Goal: Communication & Community: Answer question/provide support

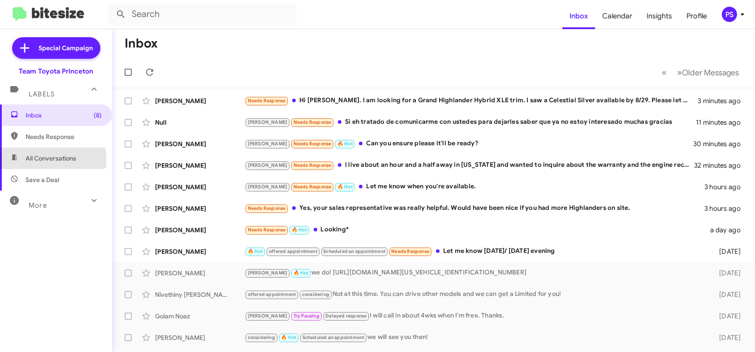
click at [48, 160] on span "All Conversations" at bounding box center [51, 158] width 51 height 9
type input "in:all-conversations"
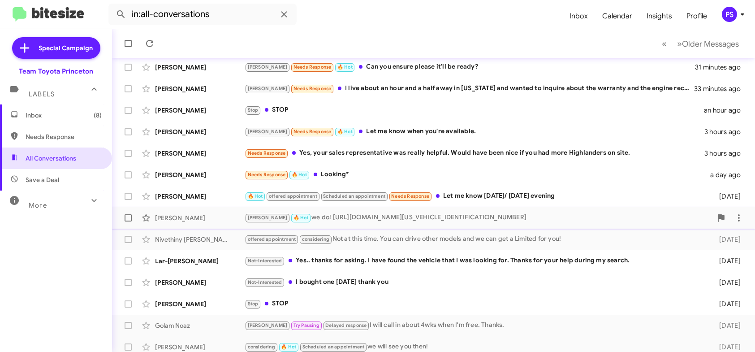
scroll to position [168, 0]
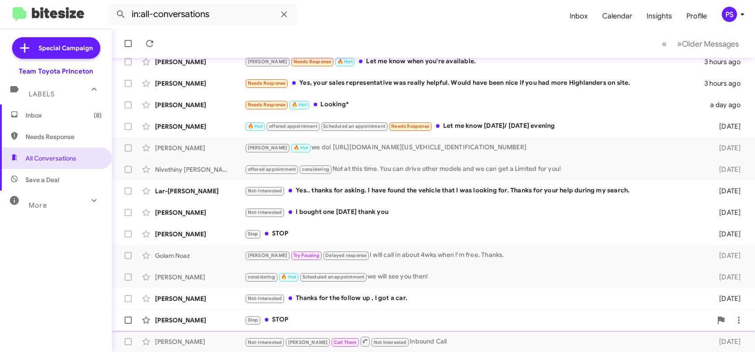
click at [319, 329] on span "[PERSON_NAME] Stop STOP [DATE]" at bounding box center [433, 320] width 643 height 22
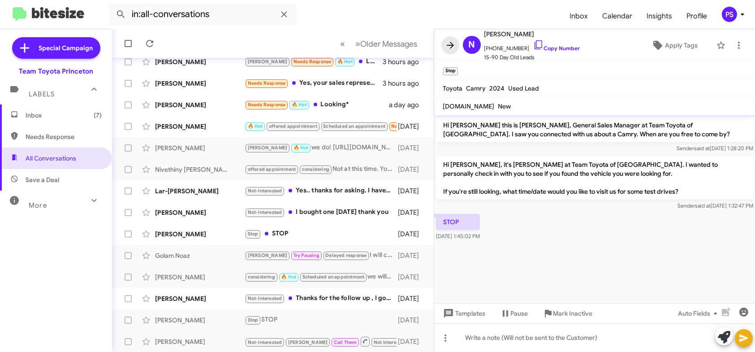
click at [454, 45] on icon at bounding box center [450, 45] width 11 height 11
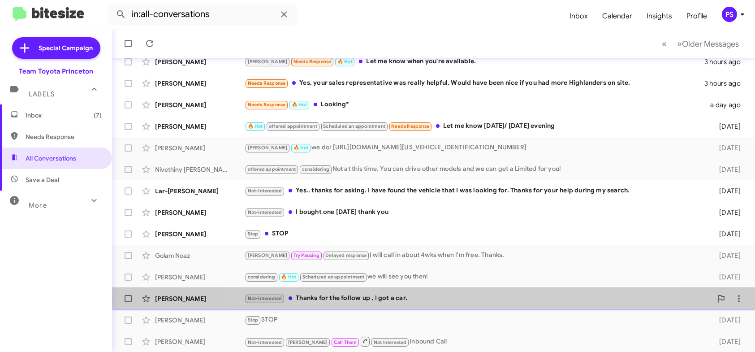
click at [459, 298] on div "Not-Interested Thanks for the follow up , I got a car." at bounding box center [478, 298] width 467 height 10
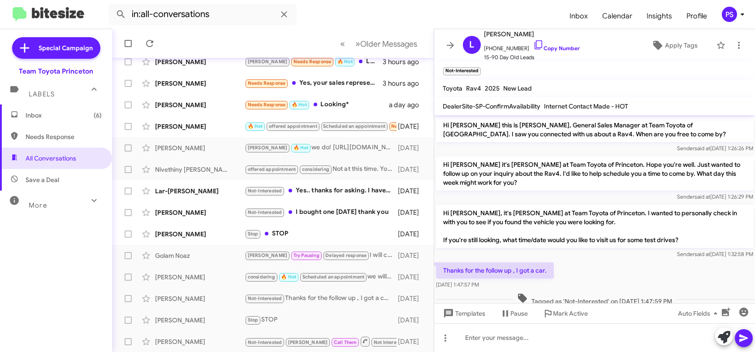
scroll to position [16, 0]
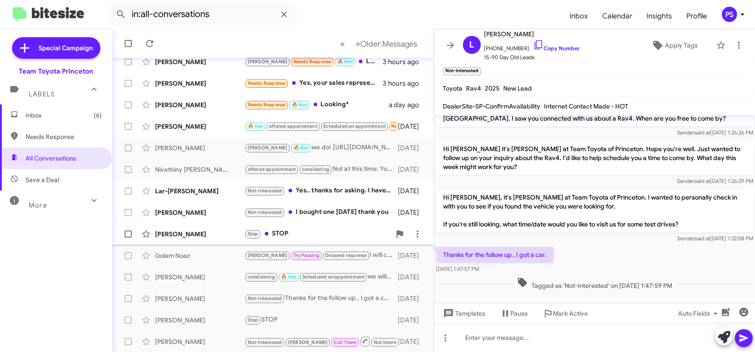
click at [317, 237] on div "Stop STOP" at bounding box center [318, 234] width 146 height 10
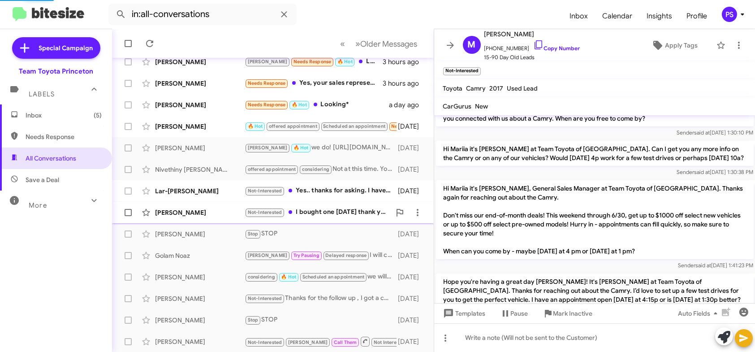
scroll to position [381, 0]
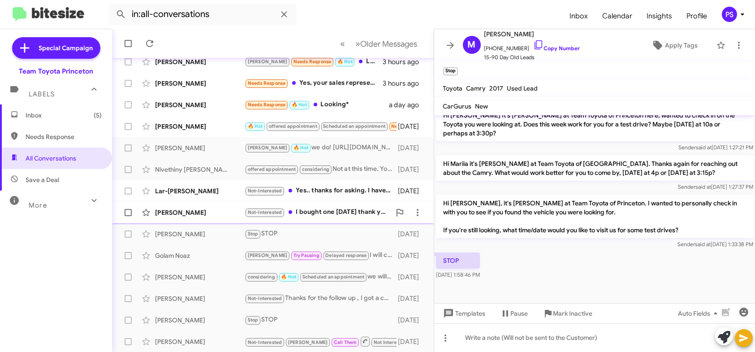
click at [342, 212] on div "Not-Interested I bought one [DATE] thank you" at bounding box center [318, 212] width 146 height 10
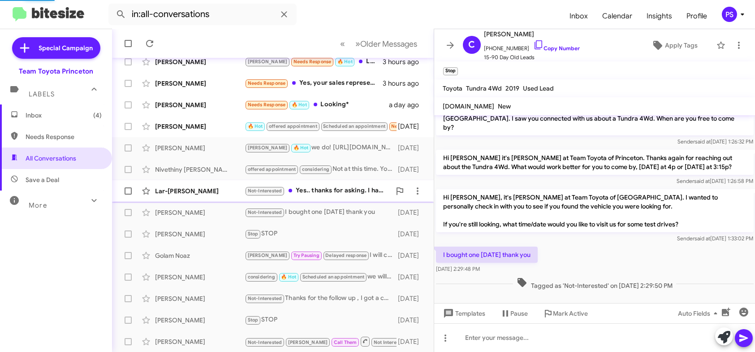
scroll to position [7, 0]
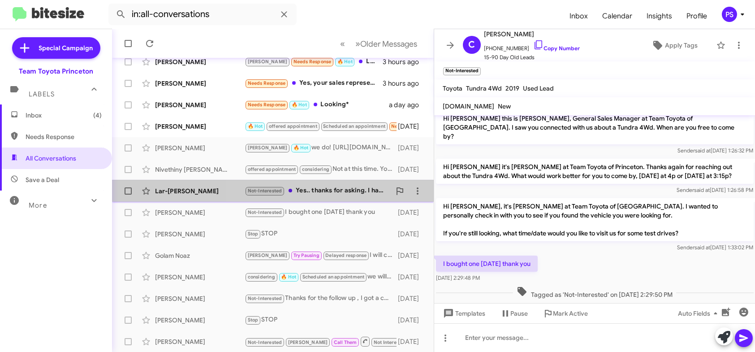
click at [356, 190] on div "Not-Interested Yes.. thanks for asking. I have found the vehicle that I was loo…" at bounding box center [318, 191] width 146 height 10
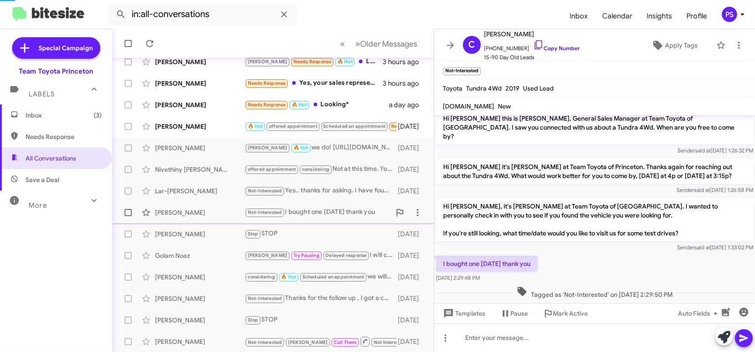
scroll to position [162, 0]
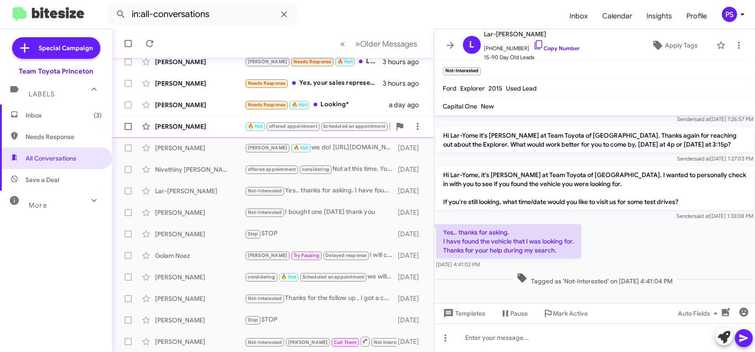
click at [210, 134] on div "[PERSON_NAME] 🔥 Hot offered appointment Scheduled an appointment Needs Response…" at bounding box center [272, 126] width 307 height 18
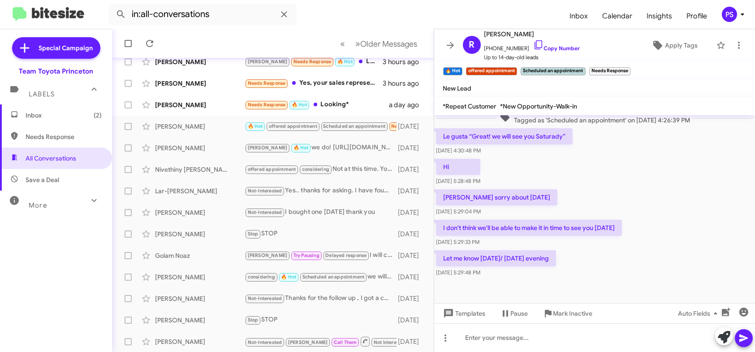
scroll to position [252, 0]
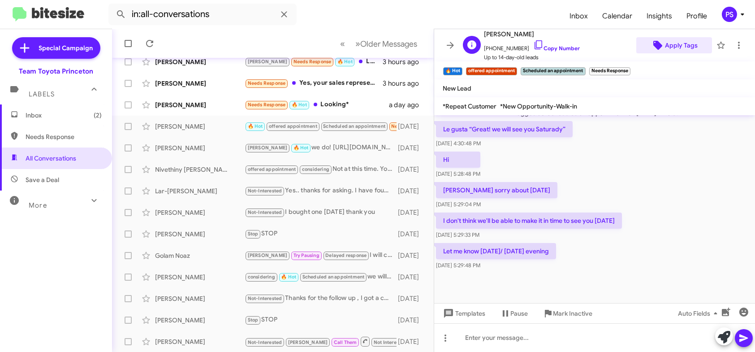
click at [671, 45] on span "Apply Tags" at bounding box center [681, 45] width 33 height 16
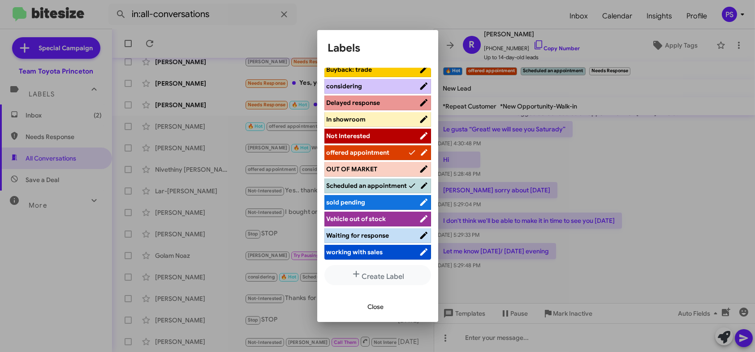
scroll to position [2, 0]
click at [379, 253] on span "working with sales" at bounding box center [355, 251] width 56 height 8
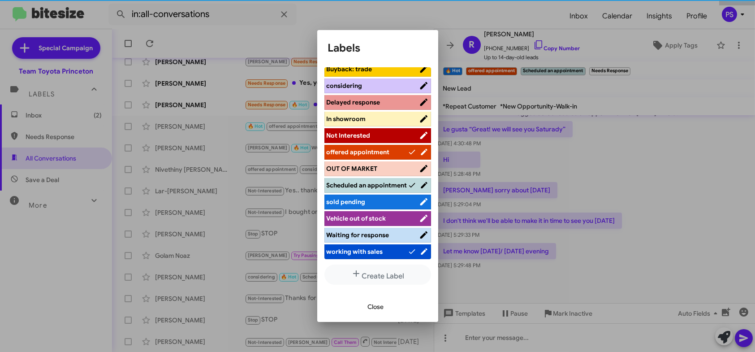
scroll to position [111, 0]
click at [380, 313] on span "Close" at bounding box center [376, 307] width 16 height 16
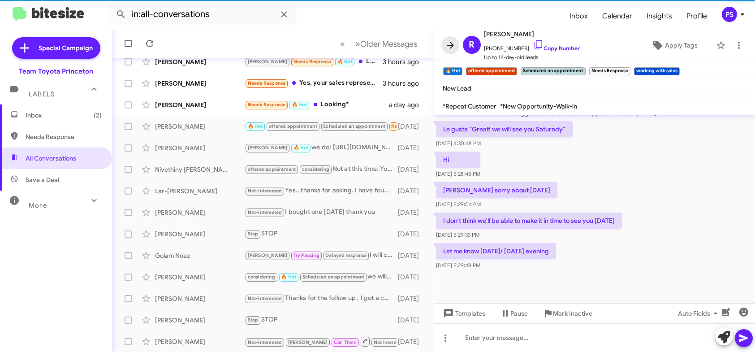
click at [452, 51] on button at bounding box center [450, 45] width 18 height 18
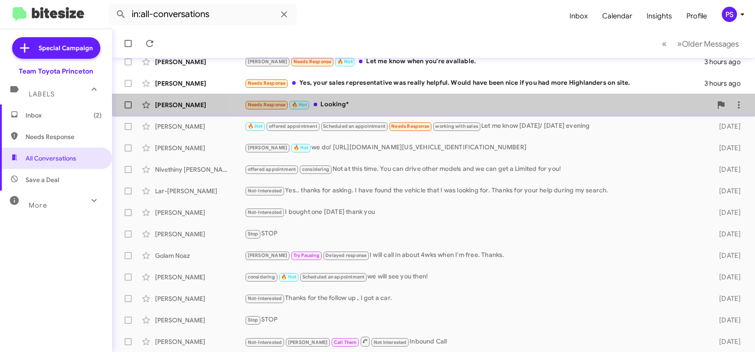
click at [459, 97] on div "[PERSON_NAME] Needs Response 🔥 Hot Looking* a day ago" at bounding box center [433, 105] width 629 height 18
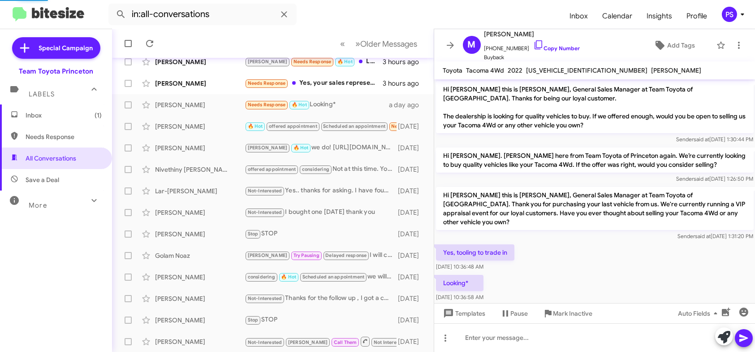
scroll to position [2, 0]
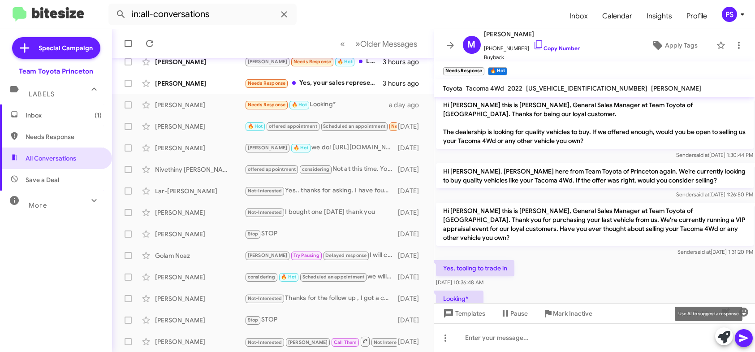
click at [723, 342] on icon at bounding box center [724, 337] width 13 height 13
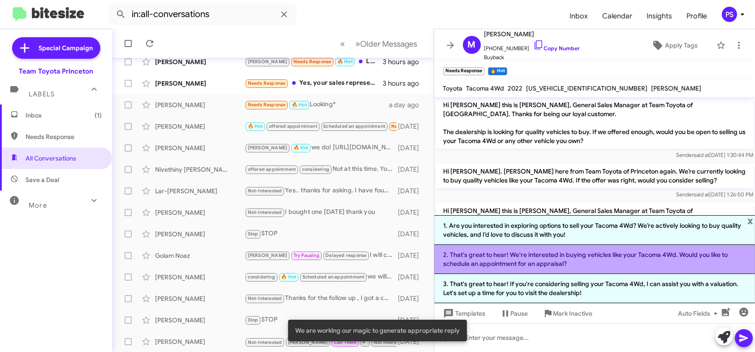
click at [601, 260] on li "2. That's great to hear! We're interested in buying vehicles like your Tacoma 4…" at bounding box center [594, 259] width 321 height 29
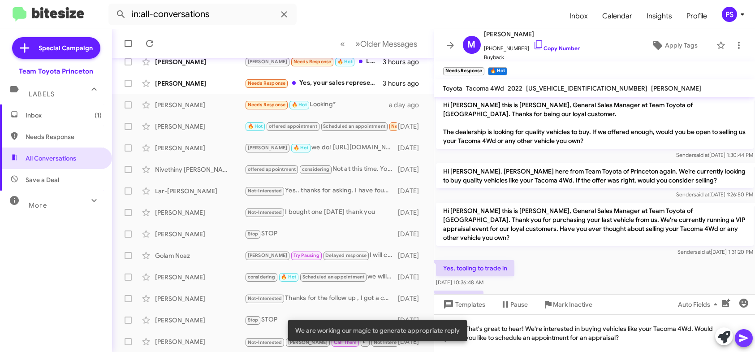
click at [742, 337] on icon at bounding box center [744, 338] width 9 height 8
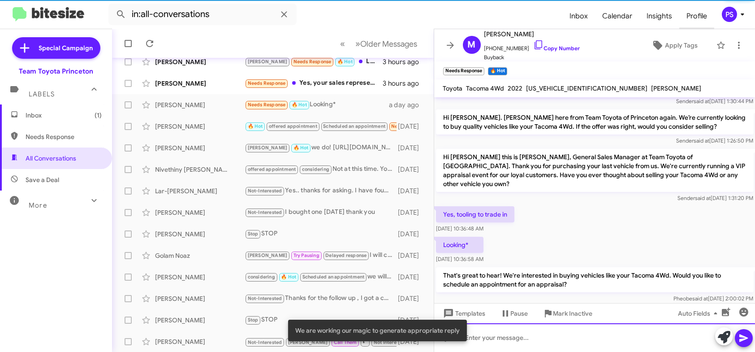
scroll to position [61, 0]
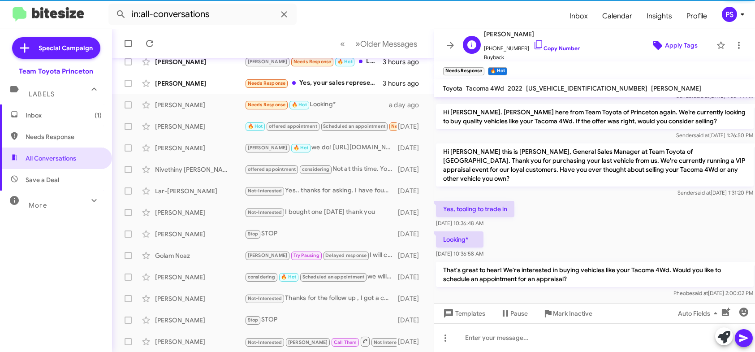
click at [672, 47] on span "Apply Tags" at bounding box center [681, 45] width 33 height 16
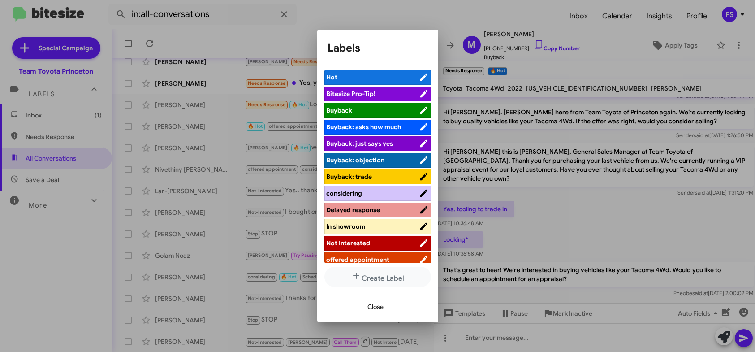
scroll to position [45, 0]
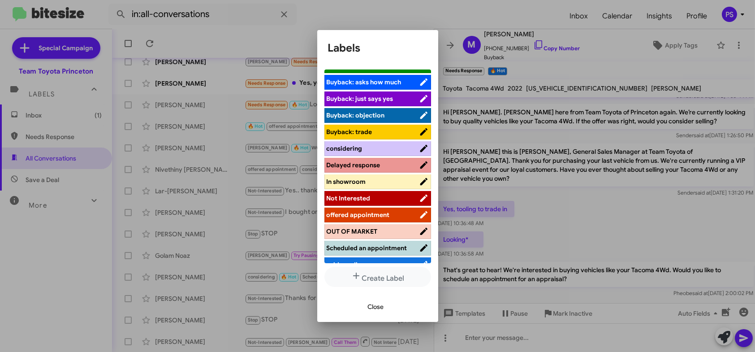
click at [377, 212] on span "offered appointment" at bounding box center [358, 215] width 63 height 8
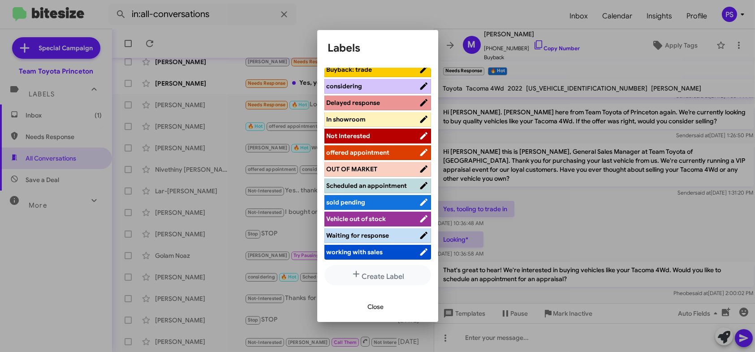
scroll to position [2, 0]
click at [377, 148] on span "offered appointment" at bounding box center [358, 152] width 63 height 8
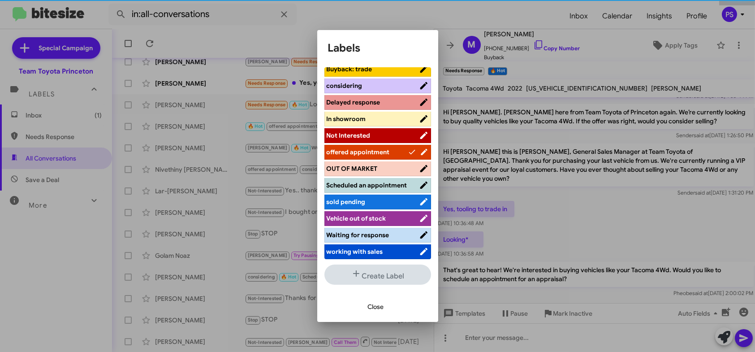
scroll to position [111, 0]
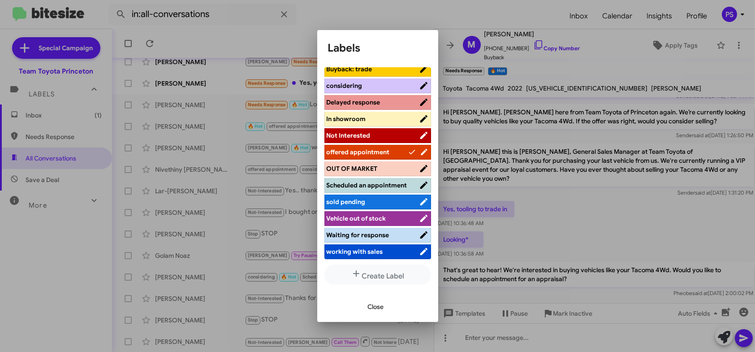
click at [384, 313] on button "Close" at bounding box center [376, 307] width 30 height 16
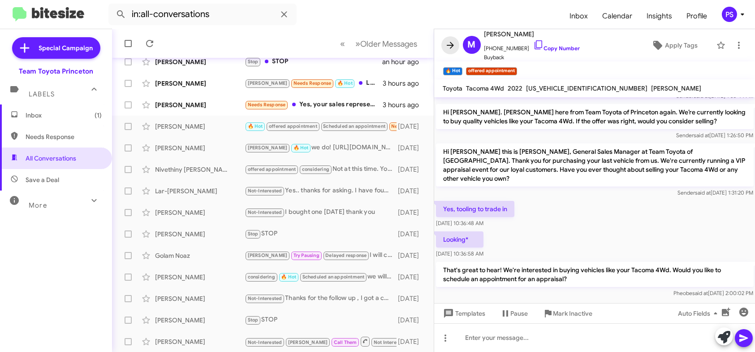
click at [448, 46] on icon at bounding box center [450, 45] width 11 height 11
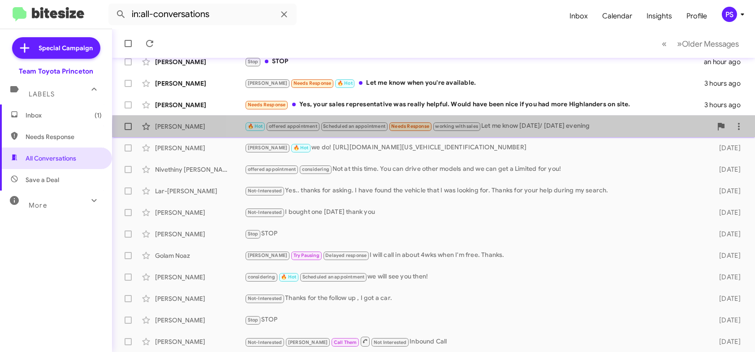
click at [577, 129] on div "🔥 Hot offered appointment Scheduled an appointment Needs Response working with …" at bounding box center [478, 126] width 467 height 10
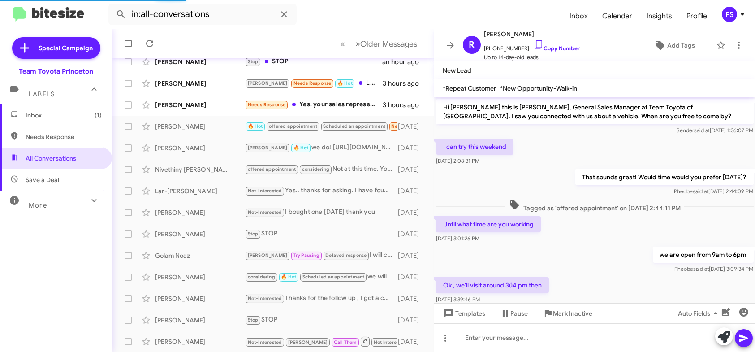
scroll to position [253, 0]
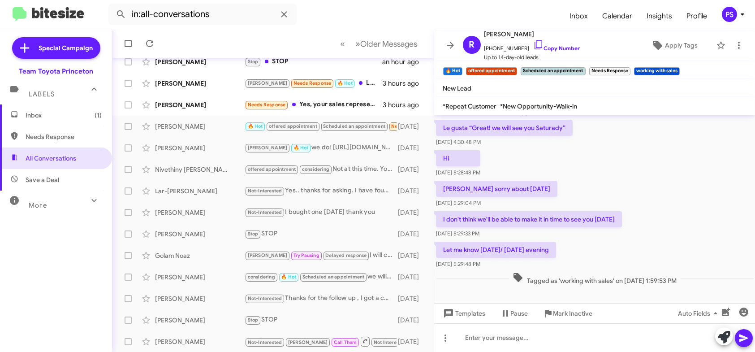
click at [744, 43] on mat-toolbar "R [PERSON_NAME][DEMOGRAPHIC_DATA] [PHONE_NUMBER] Copy Number Up to 14-day-old l…" at bounding box center [594, 45] width 321 height 32
click at [737, 45] on icon at bounding box center [739, 45] width 11 height 11
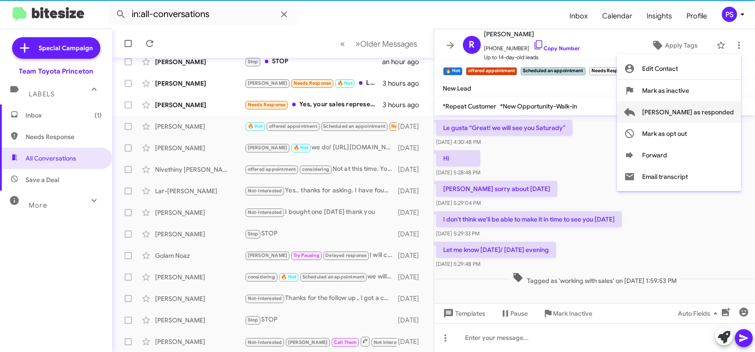
click at [710, 115] on span "[PERSON_NAME] as responded" at bounding box center [688, 112] width 92 height 22
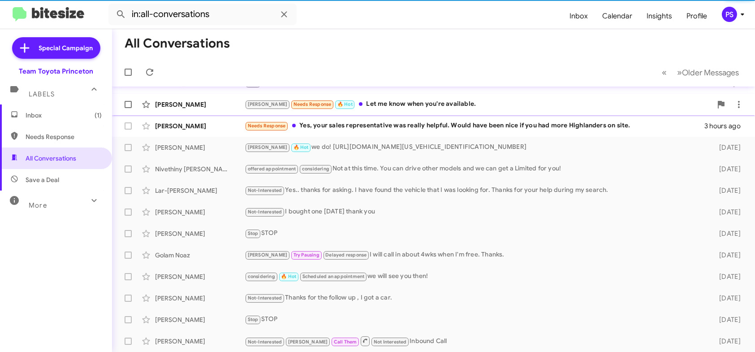
scroll to position [147, 0]
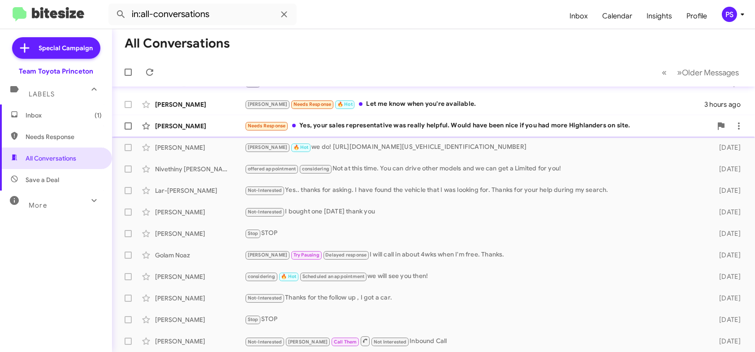
click at [465, 121] on div "Needs Response Yes, your sales representative was really helpful. Would have be…" at bounding box center [478, 126] width 467 height 10
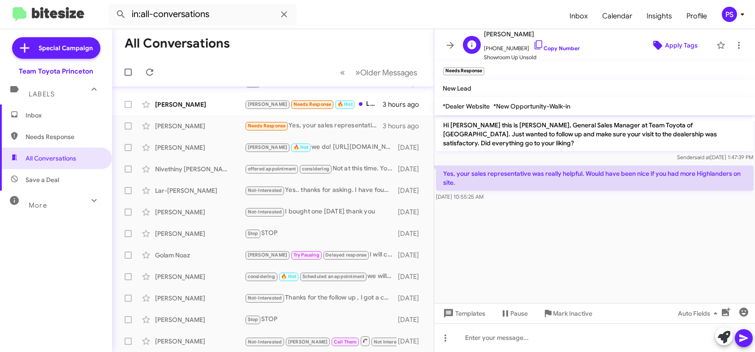
click at [665, 48] on span "Apply Tags" at bounding box center [681, 45] width 33 height 16
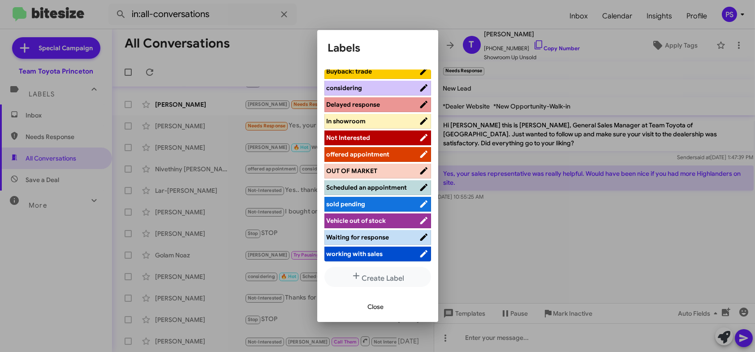
click at [359, 254] on span "working with sales" at bounding box center [355, 254] width 56 height 8
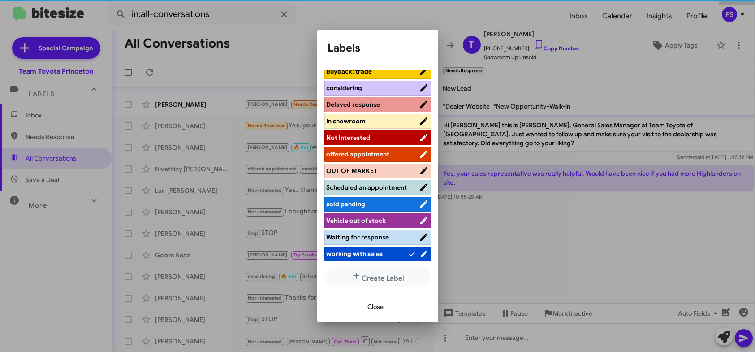
scroll to position [111, 0]
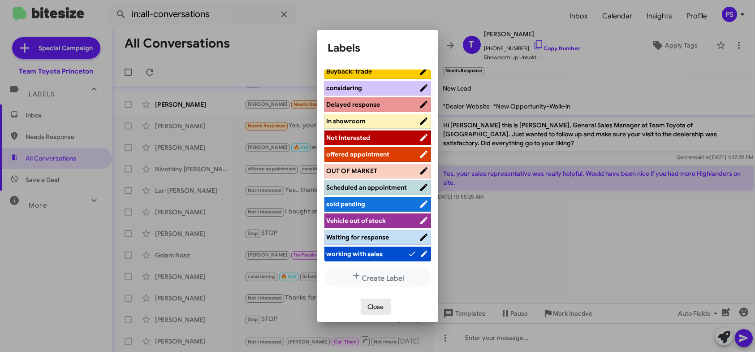
click at [381, 302] on span "Close" at bounding box center [376, 307] width 16 height 16
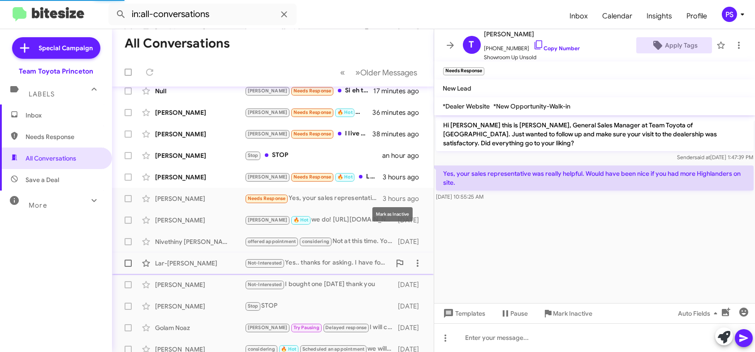
scroll to position [57, 0]
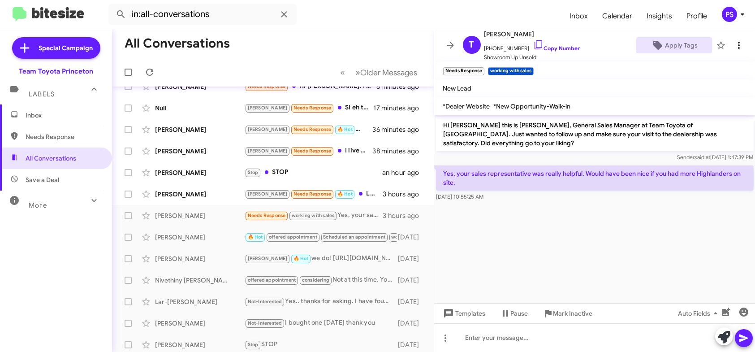
click at [734, 45] on icon at bounding box center [739, 45] width 11 height 11
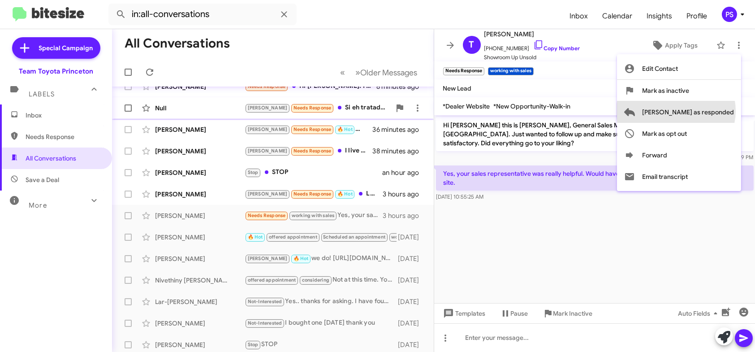
drag, startPoint x: 712, startPoint y: 111, endPoint x: 696, endPoint y: 115, distance: 17.2
click at [710, 111] on span "[PERSON_NAME] as responded" at bounding box center [688, 112] width 92 height 22
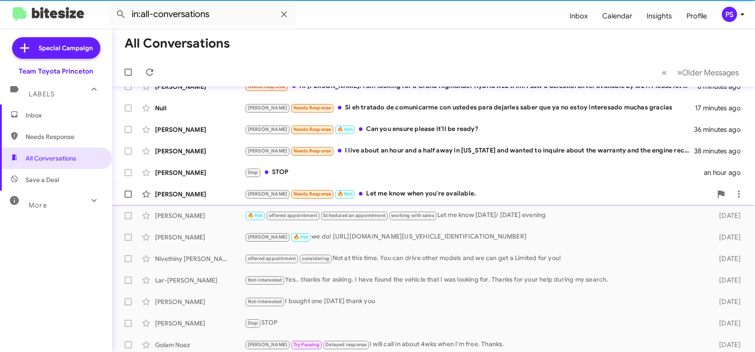
click at [369, 195] on div "[PERSON_NAME] Needs Response 🔥 Hot Let me know when you're available." at bounding box center [478, 194] width 467 height 10
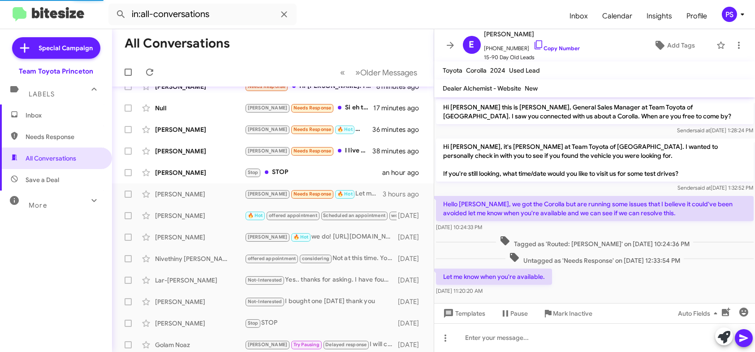
scroll to position [8, 0]
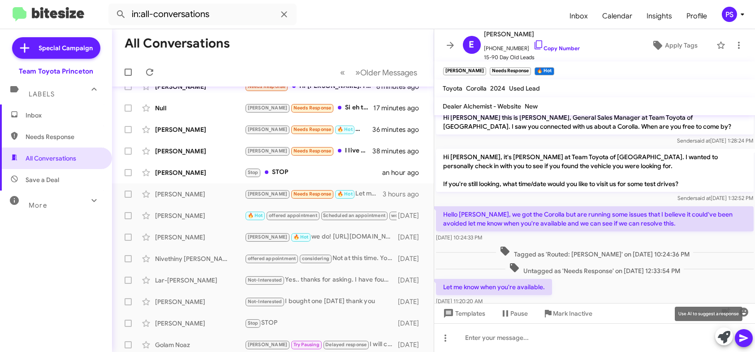
click at [722, 333] on icon at bounding box center [724, 337] width 13 height 13
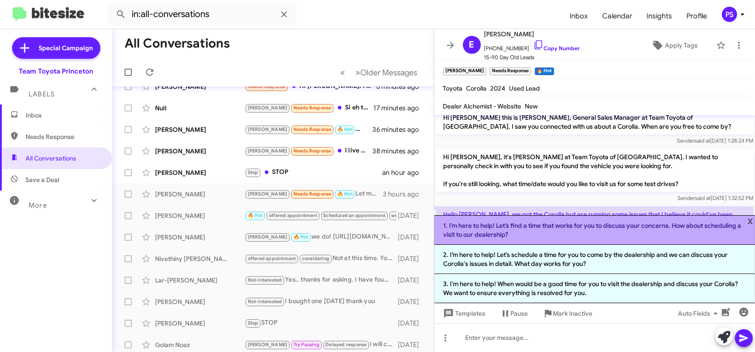
click at [644, 229] on li "1. I’m here to help! Let’s find a time that works for you to discuss your conce…" at bounding box center [594, 230] width 321 height 30
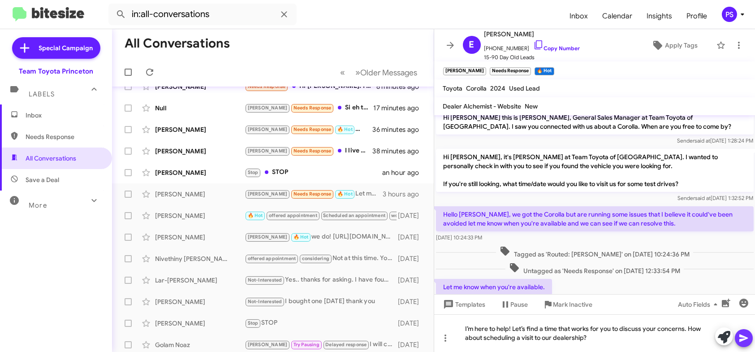
click at [740, 337] on icon at bounding box center [744, 338] width 11 height 11
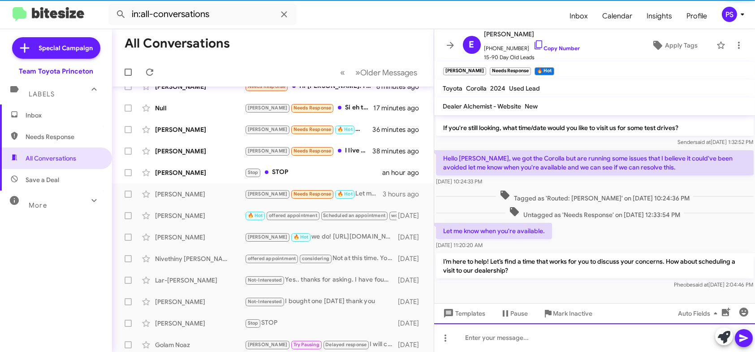
scroll to position [67, 0]
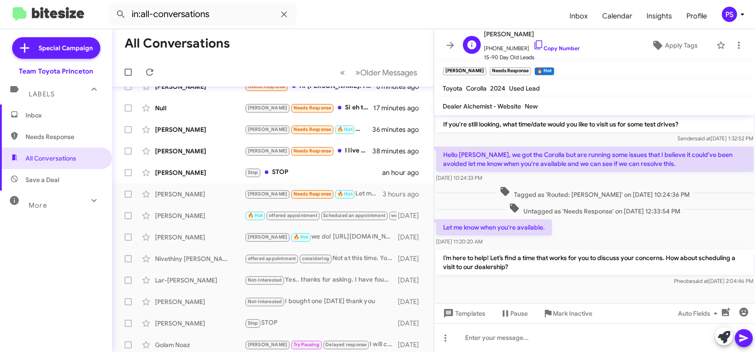
click at [653, 33] on div "E [PERSON_NAME] [PHONE_NUMBER] Copy Number 15-90 Day Old Leads Apply Tags" at bounding box center [585, 45] width 253 height 33
click at [659, 42] on span "Apply Tags" at bounding box center [674, 45] width 61 height 16
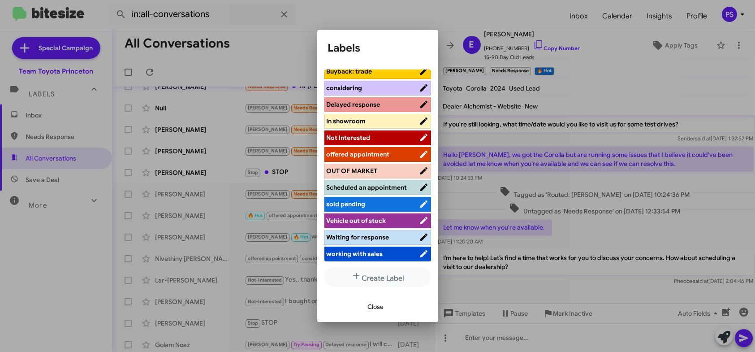
click at [395, 150] on span "offered appointment" at bounding box center [373, 154] width 92 height 9
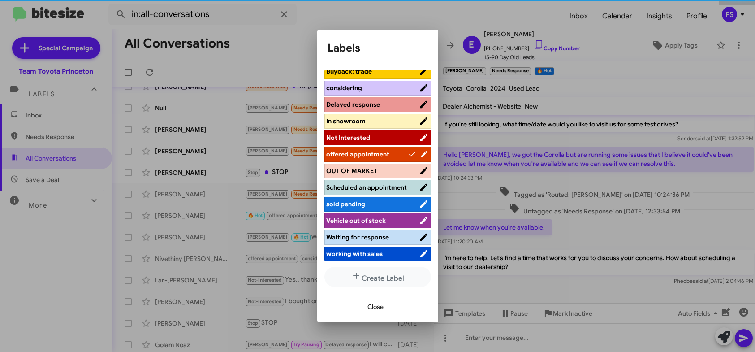
click at [375, 299] on span "Close" at bounding box center [376, 307] width 16 height 16
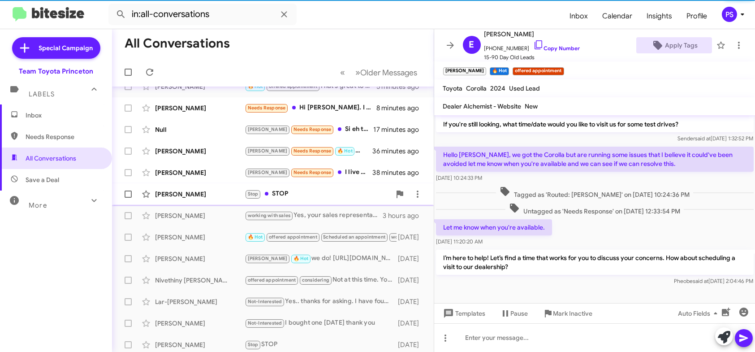
click at [346, 194] on div "Stop STOP" at bounding box center [318, 194] width 146 height 10
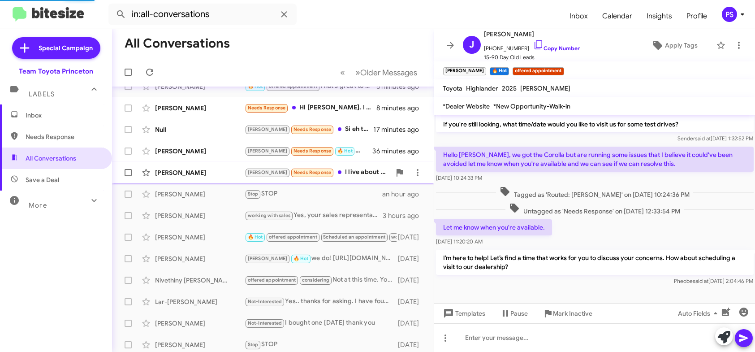
scroll to position [243, 0]
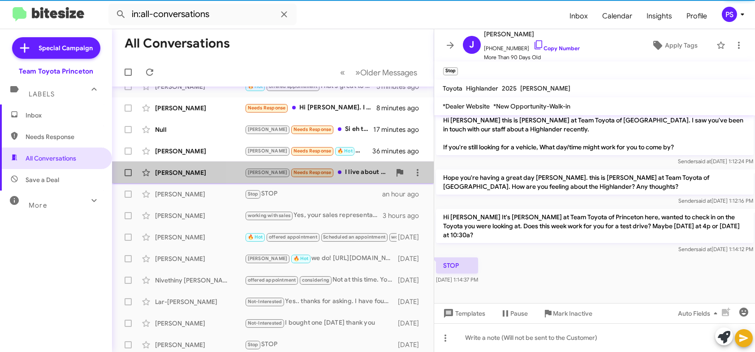
click at [349, 173] on div "[PERSON_NAME] Needs Response I live about an hour and a half away in [US_STATE]…" at bounding box center [318, 172] width 146 height 10
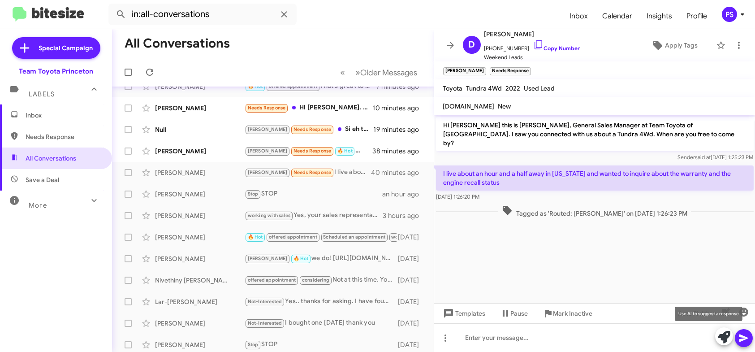
click at [723, 339] on icon at bounding box center [724, 337] width 13 height 13
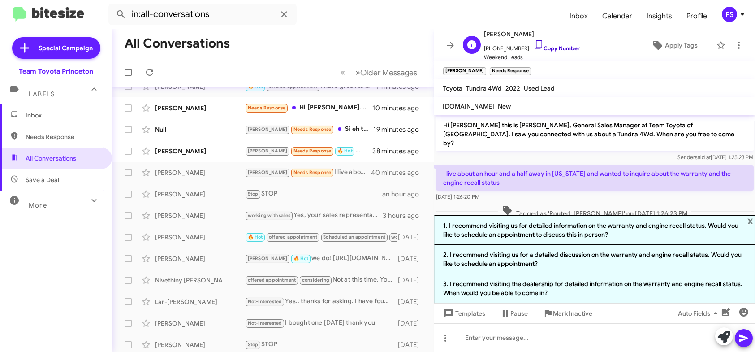
click at [535, 47] on icon at bounding box center [539, 44] width 8 height 9
